Goal: Transaction & Acquisition: Book appointment/travel/reservation

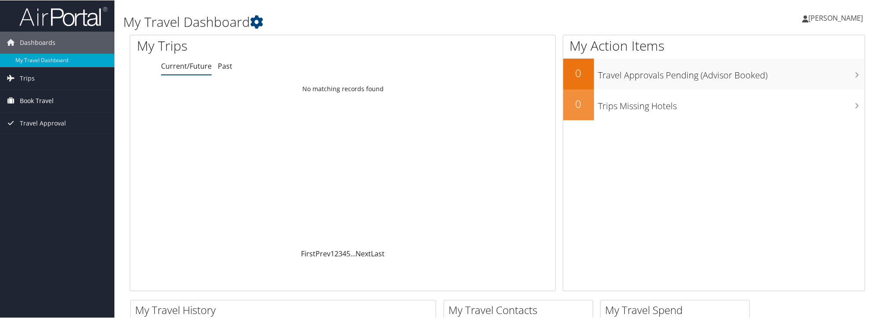
click at [49, 102] on span "Book Travel" at bounding box center [37, 100] width 34 height 22
click at [51, 131] on link "Book/Manage Online Trips" at bounding box center [57, 131] width 114 height 13
